Goal: Transaction & Acquisition: Purchase product/service

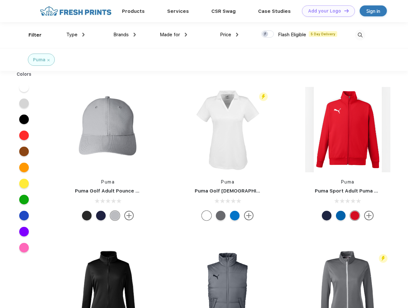
click at [326, 11] on link "Add your Logo Design Tool" at bounding box center [328, 10] width 53 height 11
click at [0, 0] on div "Design Tool" at bounding box center [0, 0] width 0 height 0
click at [344, 11] on link "Add your Logo Design Tool" at bounding box center [328, 10] width 53 height 11
click at [31, 35] on div "Filter" at bounding box center [35, 34] width 13 height 7
click at [76, 35] on span "Type" at bounding box center [71, 35] width 11 height 6
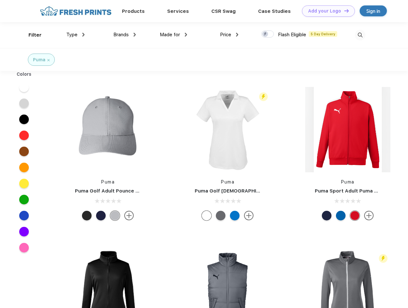
click at [125, 35] on span "Brands" at bounding box center [120, 35] width 15 height 6
click at [174, 35] on span "Made for" at bounding box center [170, 35] width 20 height 6
click at [229, 35] on span "Price" at bounding box center [225, 35] width 11 height 6
click at [268, 34] on div at bounding box center [268, 33] width 12 height 7
click at [266, 34] on input "checkbox" at bounding box center [264, 32] width 4 height 4
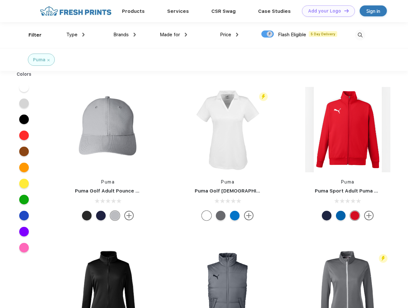
click at [360, 35] on img at bounding box center [360, 35] width 11 height 11
